Goal: Task Accomplishment & Management: Manage account settings

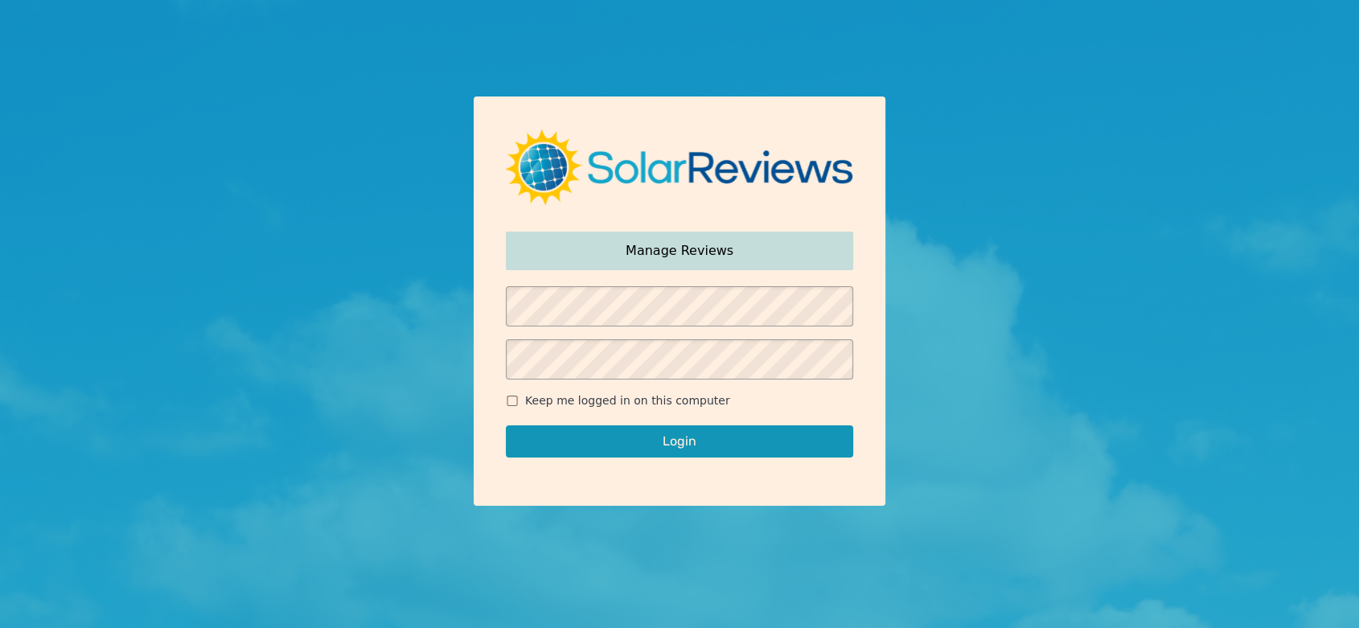
click at [538, 409] on div "Login" at bounding box center [679, 441] width 347 height 64
click at [511, 403] on input "Keep me logged in on this computer" at bounding box center [512, 401] width 13 height 10
checkbox input "true"
click at [572, 440] on button "Login" at bounding box center [679, 441] width 347 height 32
click at [678, 442] on button "Login" at bounding box center [679, 441] width 347 height 32
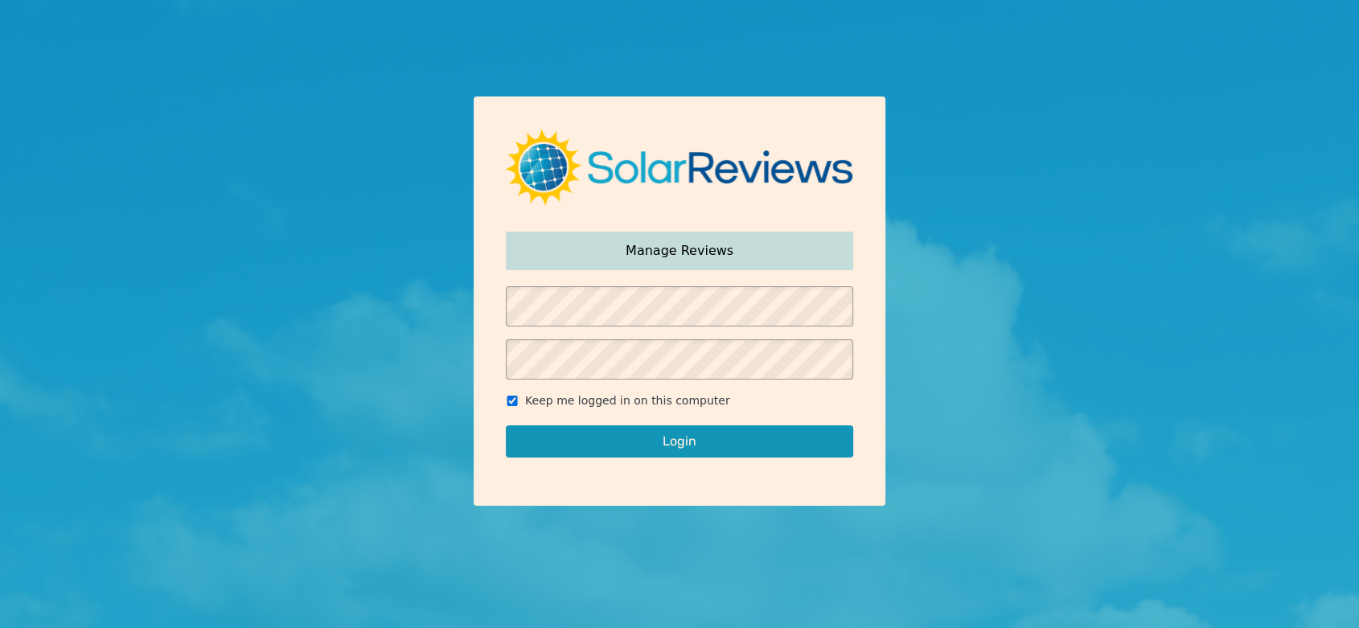
click at [639, 437] on button "Login" at bounding box center [679, 441] width 347 height 32
click at [662, 438] on button "Login" at bounding box center [679, 441] width 347 height 32
click at [607, 442] on button "Login" at bounding box center [679, 441] width 347 height 32
